Goal: Download file/media

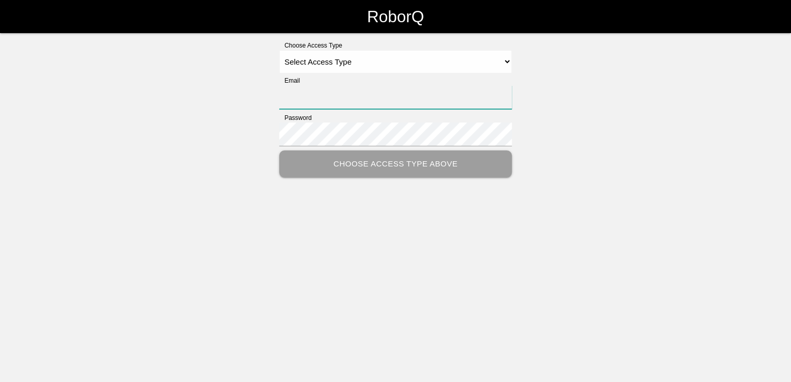
type input "[PERSON_NAME][EMAIL_ADDRESS][PERSON_NAME][DOMAIN_NAME]"
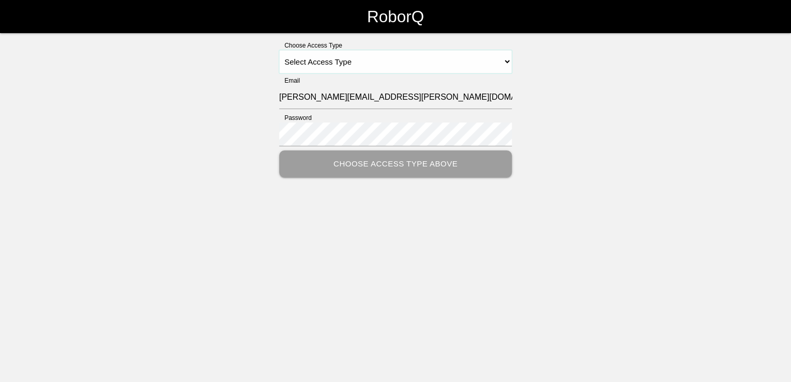
click at [505, 60] on select "Select Access Type Admin Customer Supervisor Worker" at bounding box center [395, 61] width 233 height 23
select select "Customer"
click at [279, 50] on select "Select Access Type Admin Customer Supervisor Worker" at bounding box center [395, 61] width 233 height 23
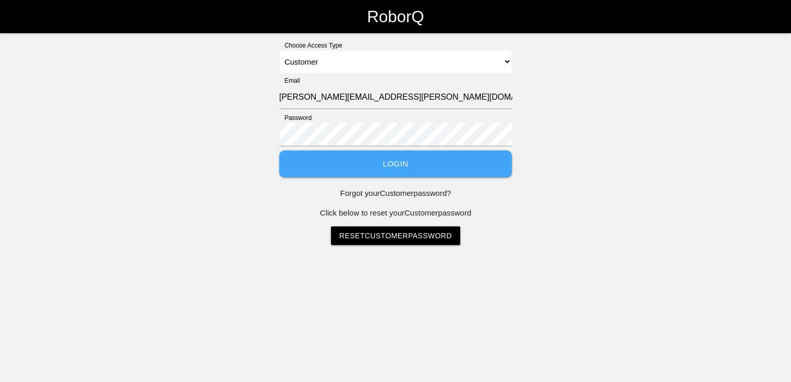
click at [406, 165] on button "Login" at bounding box center [395, 163] width 233 height 27
click at [386, 172] on button "Login" at bounding box center [395, 163] width 233 height 27
click at [395, 167] on button "Login" at bounding box center [395, 163] width 233 height 27
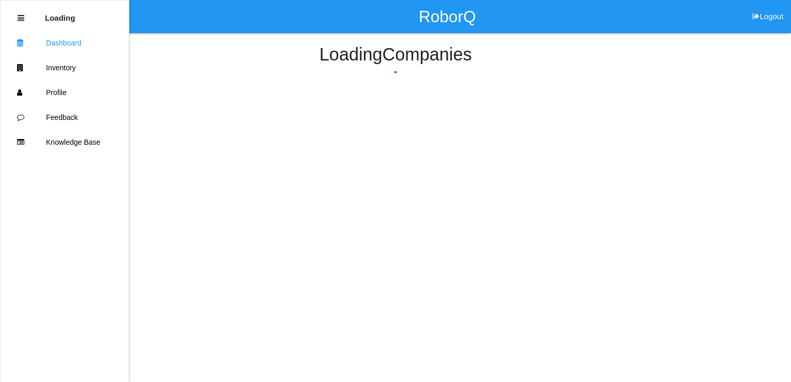
click at [276, 118] on html "RoborQ Logout Loading Dashboard Inventory Profile Feedback Knowledge Base Loadi…" at bounding box center [395, 76] width 791 height 152
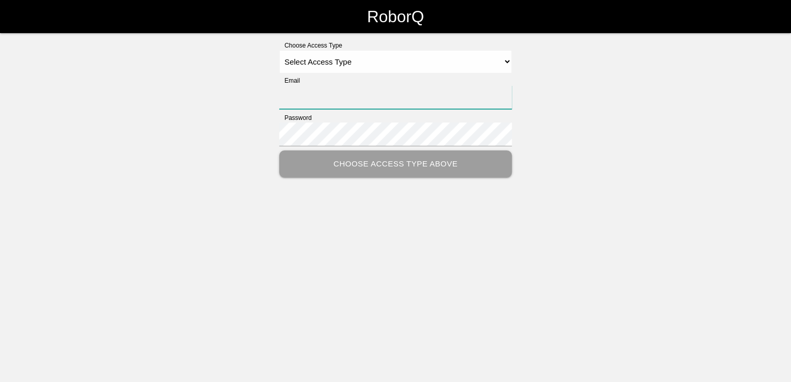
type input "[PERSON_NAME][EMAIL_ADDRESS][PERSON_NAME][DOMAIN_NAME]"
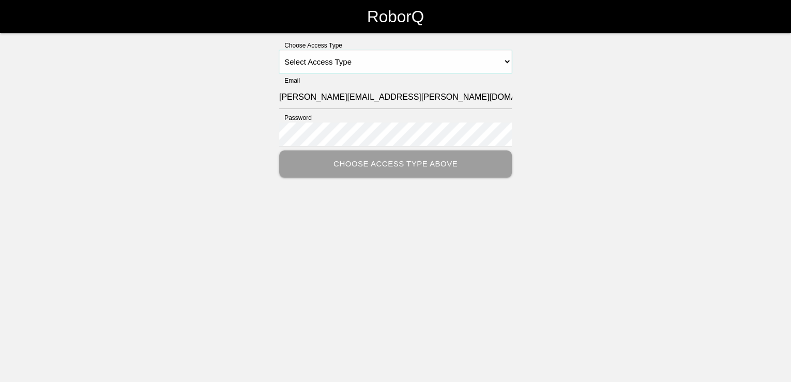
click at [507, 58] on select "Select Access Type Admin Customer Supervisor Worker" at bounding box center [395, 61] width 233 height 23
select select "Customer"
click at [279, 50] on select "Select Access Type Admin Customer Supervisor Worker" at bounding box center [395, 61] width 233 height 23
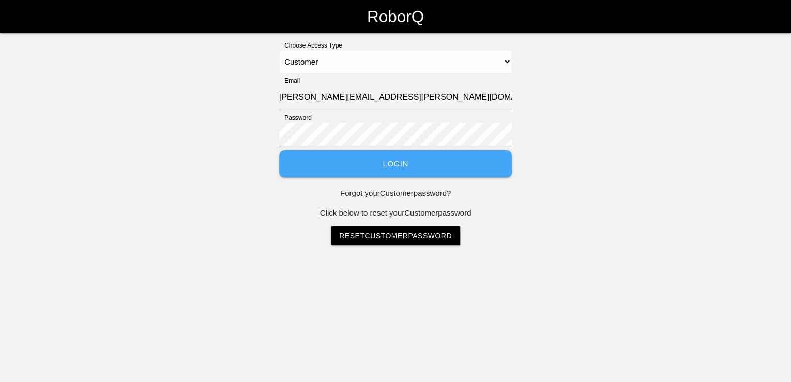
click at [383, 167] on button "Login" at bounding box center [395, 163] width 233 height 27
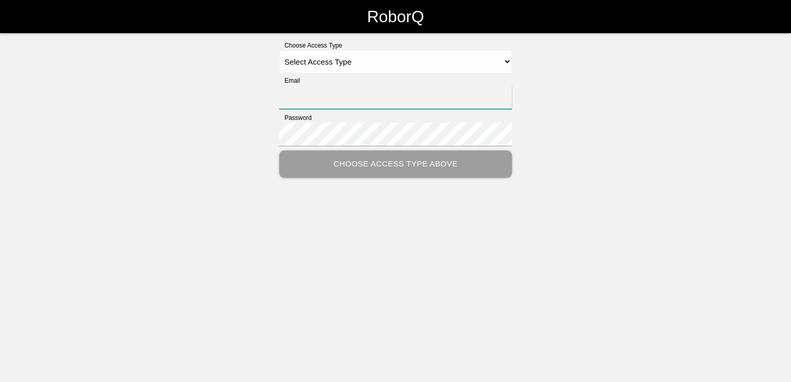
type input "[PERSON_NAME][EMAIL_ADDRESS][PERSON_NAME][DOMAIN_NAME]"
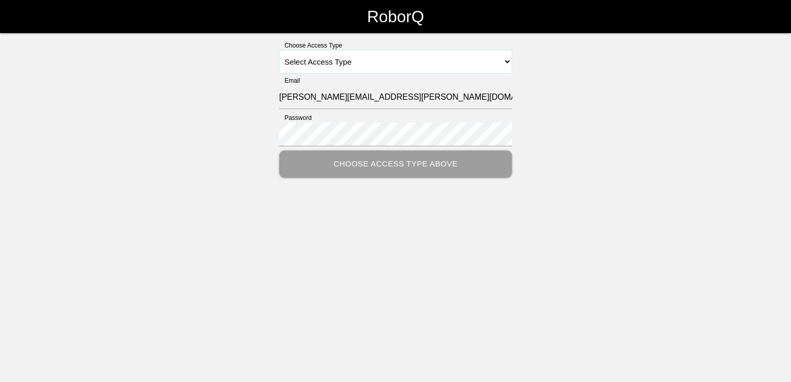
click at [509, 59] on select "Select Access Type Admin Customer Supervisor Worker" at bounding box center [395, 61] width 233 height 23
select select "Customer"
click at [279, 50] on select "Select Access Type Admin Customer Supervisor Worker" at bounding box center [395, 61] width 233 height 23
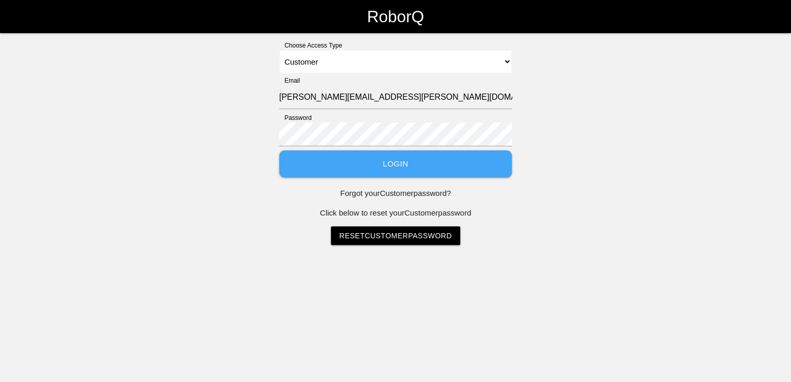
click at [414, 168] on button "Login" at bounding box center [395, 163] width 233 height 27
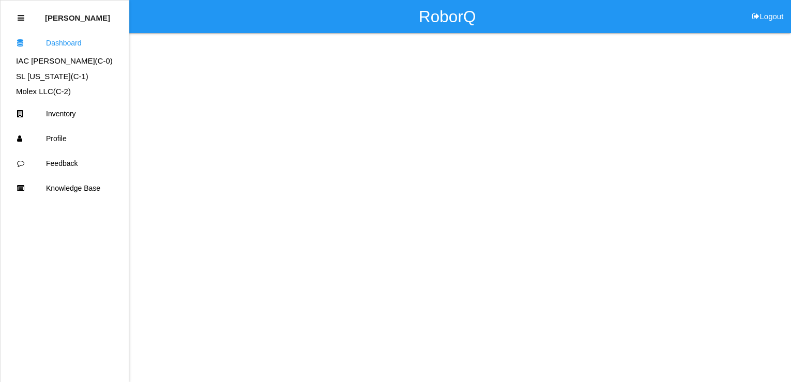
click at [50, 63] on link "IAC Alma (C- 0 )" at bounding box center [64, 60] width 97 height 9
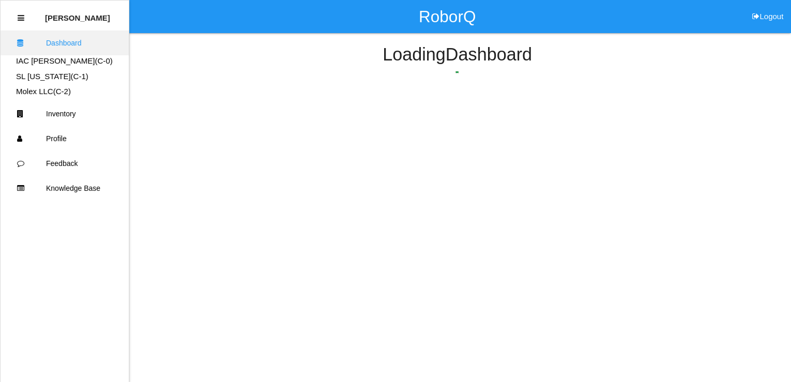
click at [57, 40] on link "Dashboard" at bounding box center [65, 42] width 128 height 25
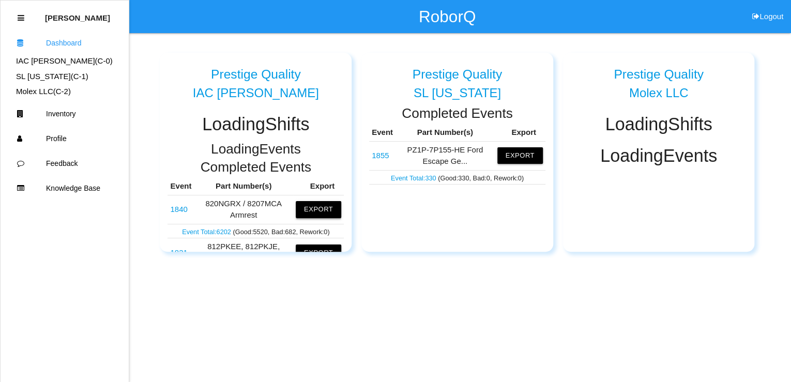
click at [316, 208] on button "Export" at bounding box center [318, 209] width 45 height 17
click at [302, 207] on button "Excel" at bounding box center [308, 209] width 19 height 9
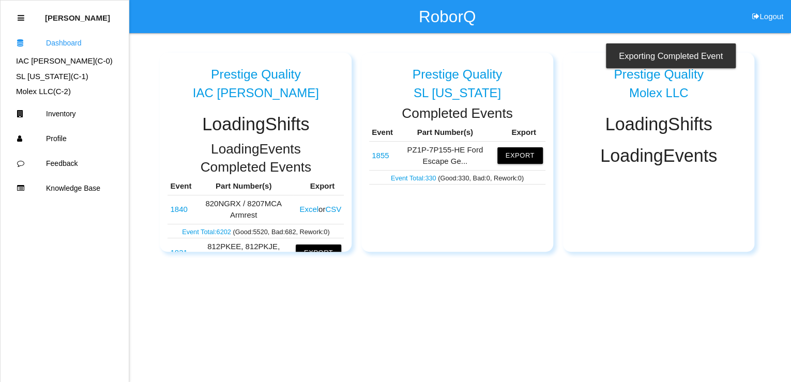
click at [301, 210] on button "Excel" at bounding box center [308, 209] width 19 height 9
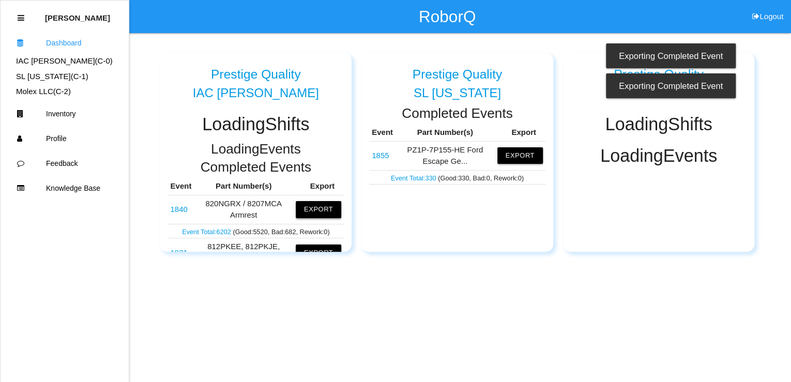
click at [308, 207] on button "Export" at bounding box center [318, 209] width 45 height 17
click at [301, 211] on button "Excel" at bounding box center [308, 209] width 19 height 9
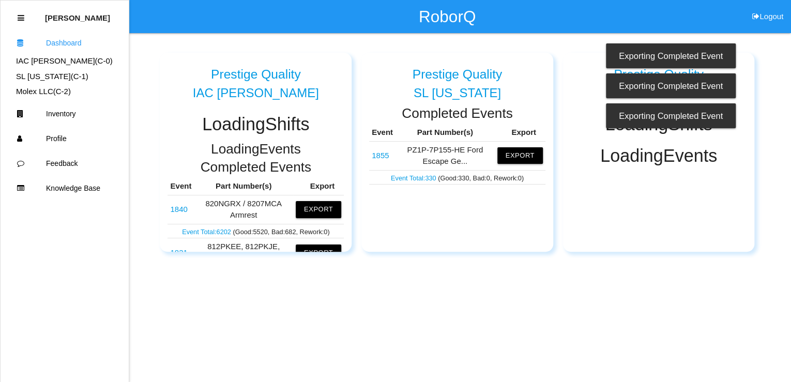
click at [654, 51] on div "Exporting Completed Event" at bounding box center [671, 55] width 130 height 25
click at [70, 218] on ul "Thomas Sontag Dashboard IAC Alma (C- 0 ) SL Tennessee (C- 1 ) Molex LLC (C- 2 )…" at bounding box center [64, 191] width 129 height 382
click at [37, 61] on link "IAC Alma (C- 0 )" at bounding box center [64, 60] width 97 height 9
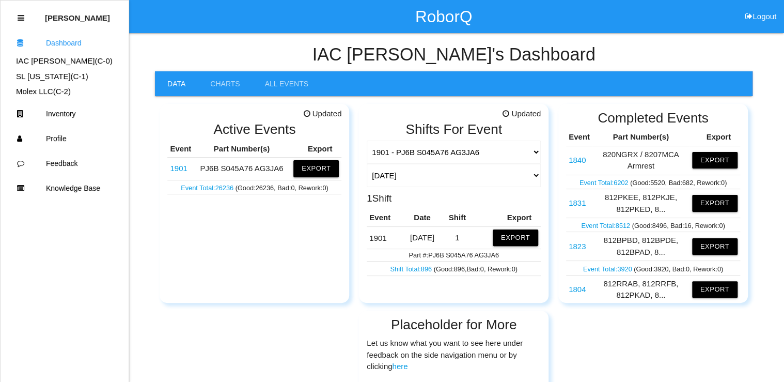
click at [225, 186] on link "Event Total: 26236" at bounding box center [208, 188] width 54 height 8
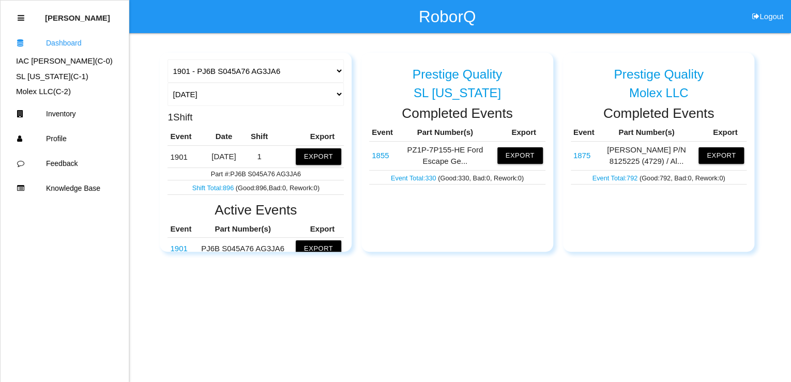
scroll to position [83, 0]
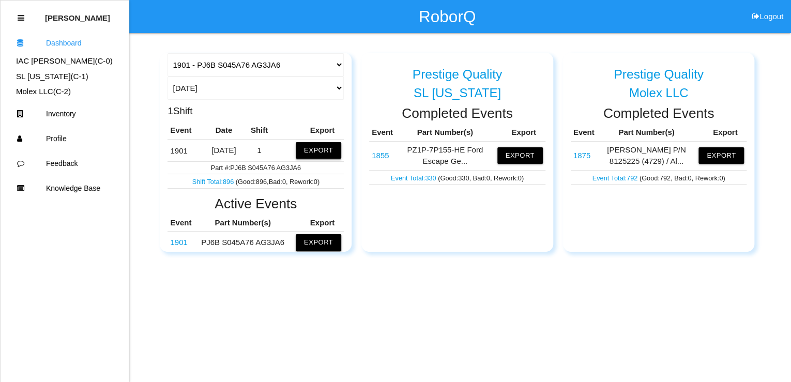
click at [308, 151] on button "Export" at bounding box center [318, 150] width 45 height 17
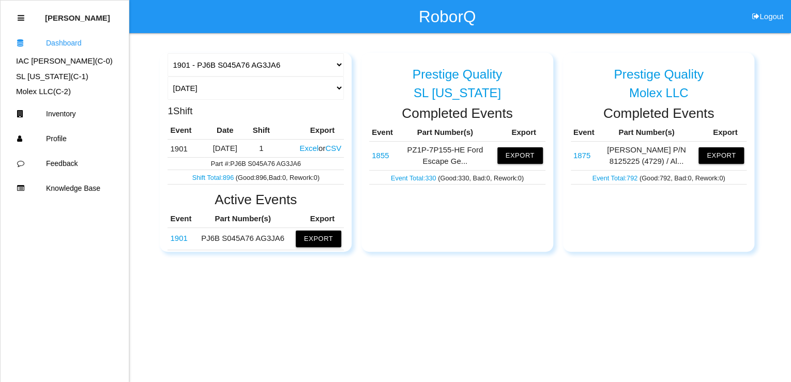
click at [308, 144] on button "Excel" at bounding box center [308, 148] width 19 height 9
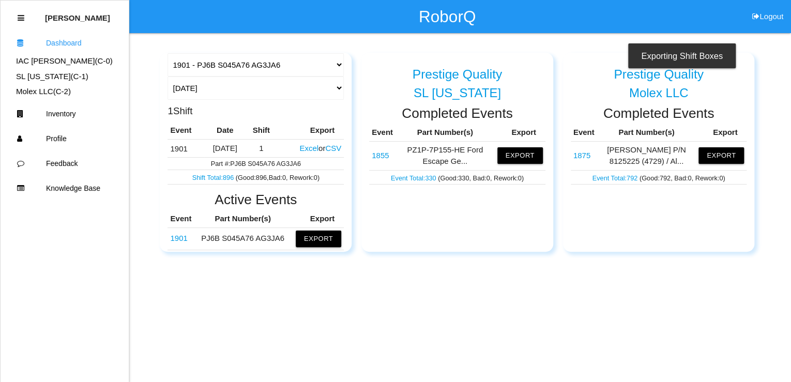
click at [304, 147] on button "Excel" at bounding box center [308, 148] width 19 height 9
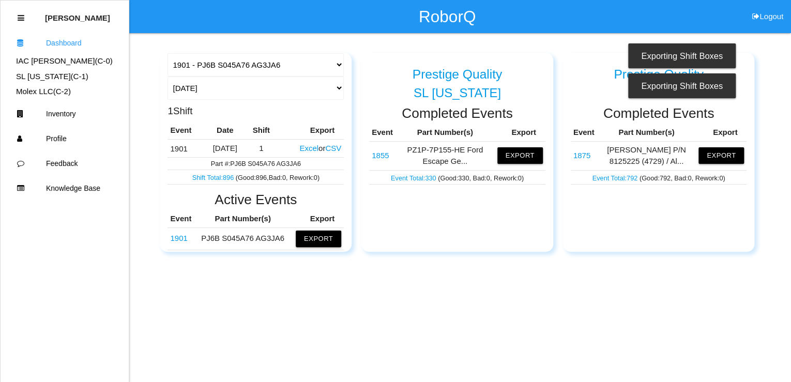
click at [663, 91] on div "Exporting Shift Boxes" at bounding box center [681, 85] width 107 height 25
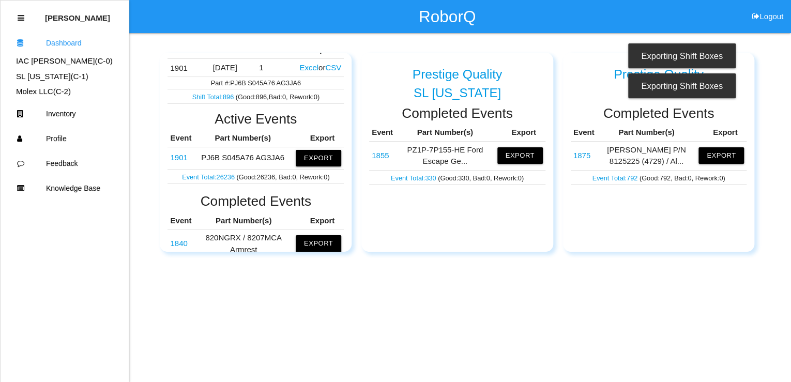
scroll to position [165, 0]
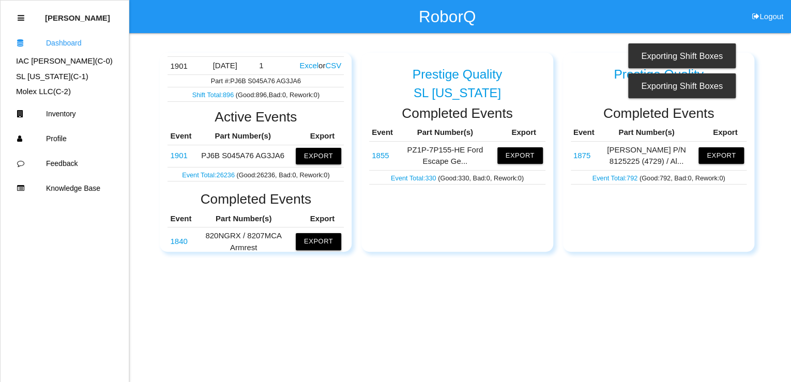
click at [180, 155] on link "1901" at bounding box center [178, 155] width 17 height 9
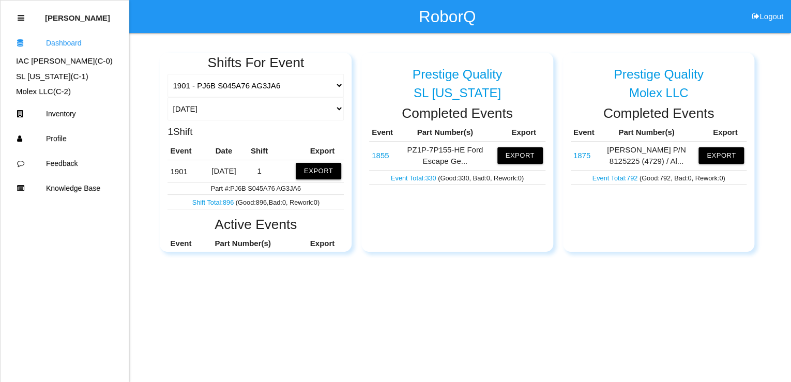
scroll to position [124, 0]
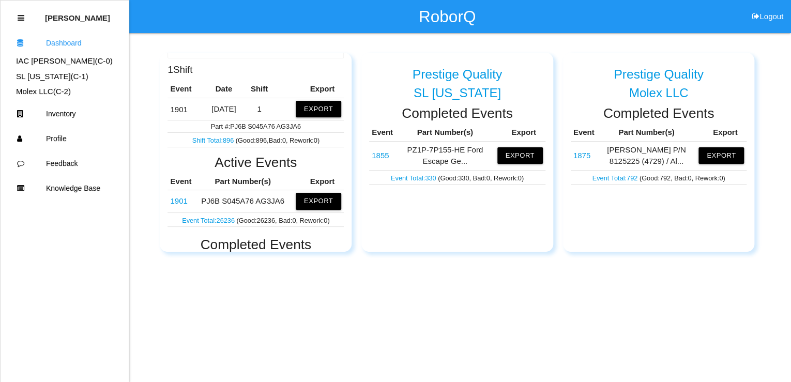
click at [205, 222] on link "Event Total: 26236" at bounding box center [209, 221] width 54 height 8
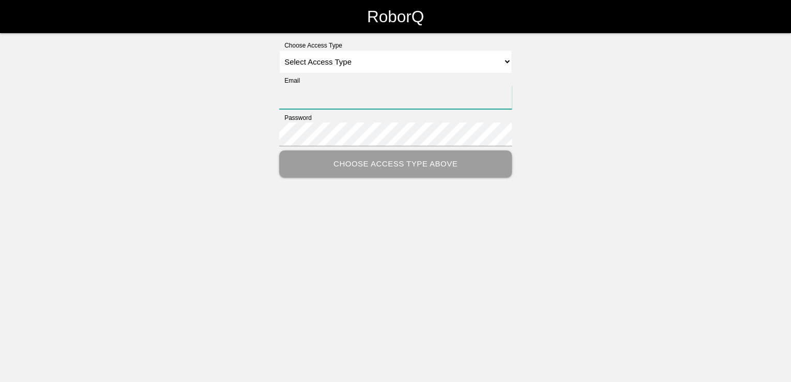
type input "[PERSON_NAME][EMAIL_ADDRESS][PERSON_NAME][DOMAIN_NAME]"
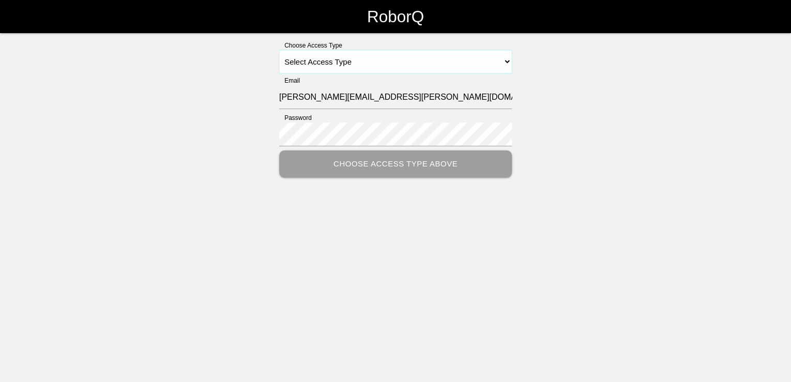
click at [507, 58] on select "Select Access Type Admin Customer Supervisor Worker" at bounding box center [395, 61] width 233 height 23
select select "Customer"
click at [279, 50] on select "Select Access Type Admin Customer Supervisor Worker" at bounding box center [395, 61] width 233 height 23
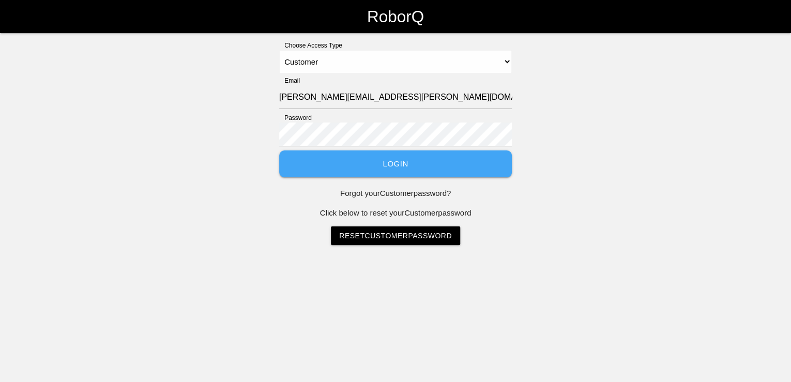
click at [377, 165] on button "Login" at bounding box center [395, 163] width 233 height 27
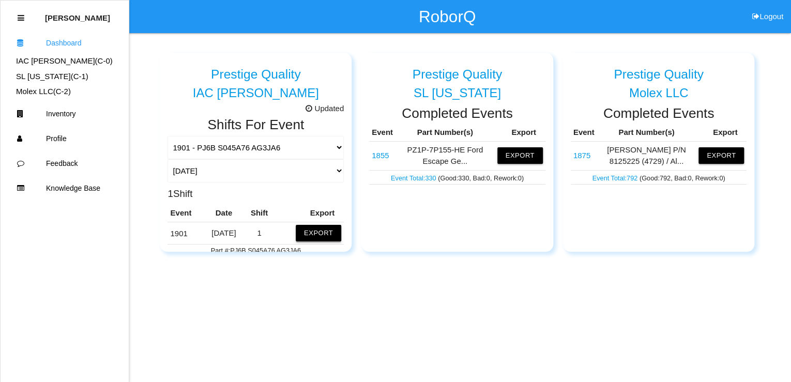
click at [315, 233] on button "Export" at bounding box center [318, 233] width 45 height 17
click at [300, 231] on button "Excel" at bounding box center [308, 230] width 19 height 9
